Goal: Task Accomplishment & Management: Manage account settings

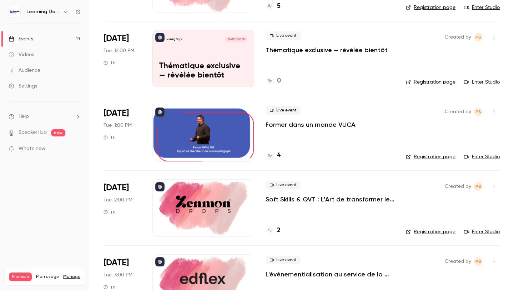
scroll to position [185, 0]
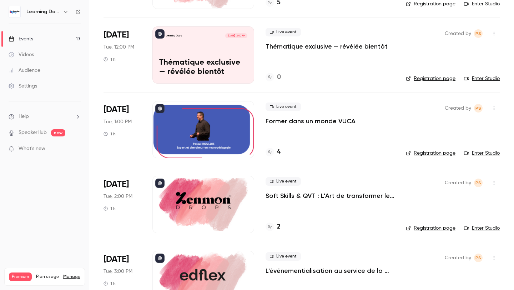
click at [233, 148] on div at bounding box center [204, 129] width 102 height 57
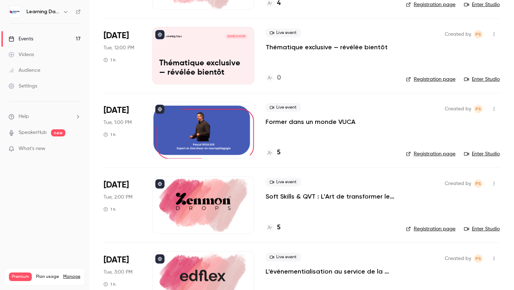
scroll to position [215, 0]
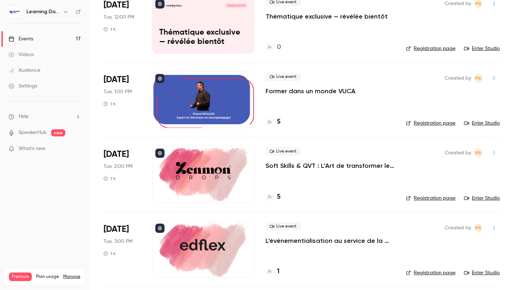
click at [201, 118] on div at bounding box center [204, 99] width 102 height 57
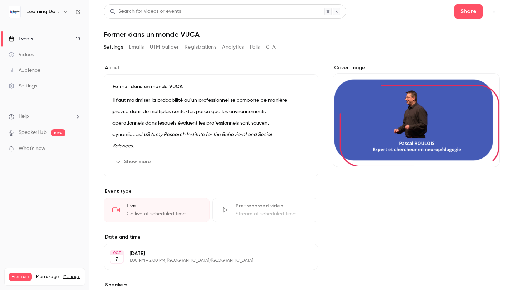
click at [387, 122] on div "Cover image" at bounding box center [416, 115] width 167 height 103
click at [0, 0] on input "Cover image" at bounding box center [0, 0] width 0 height 0
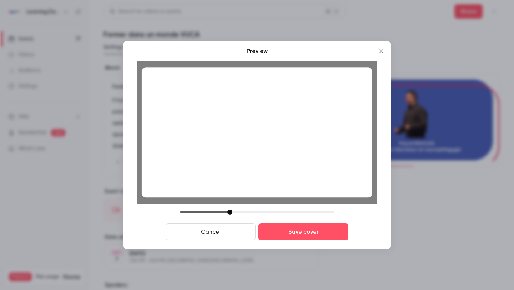
click at [232, 212] on div at bounding box center [230, 212] width 5 height 5
click at [285, 163] on div at bounding box center [257, 133] width 231 height 130
click at [305, 235] on button "Save cover" at bounding box center [304, 231] width 90 height 17
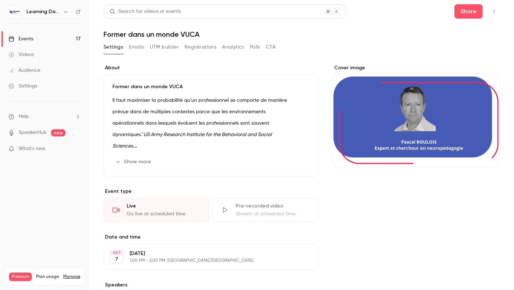
click at [67, 36] on link "Events 17" at bounding box center [44, 39] width 89 height 16
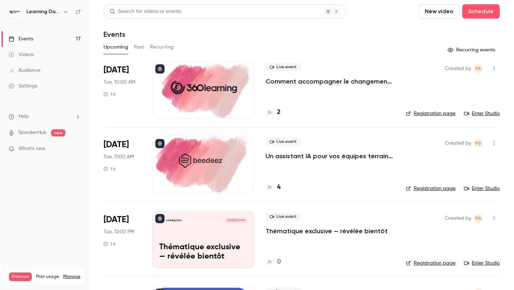
click at [233, 170] on div at bounding box center [204, 164] width 102 height 57
